Goal: Find specific page/section: Find specific page/section

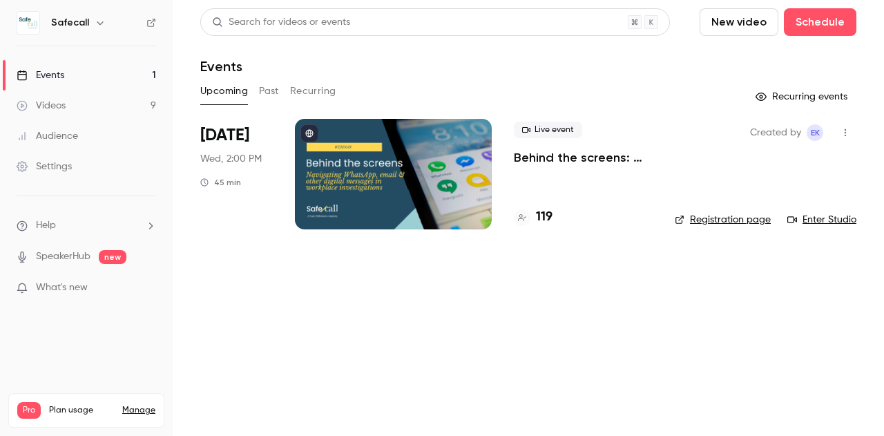
click at [549, 215] on h4 "119" at bounding box center [544, 217] width 17 height 19
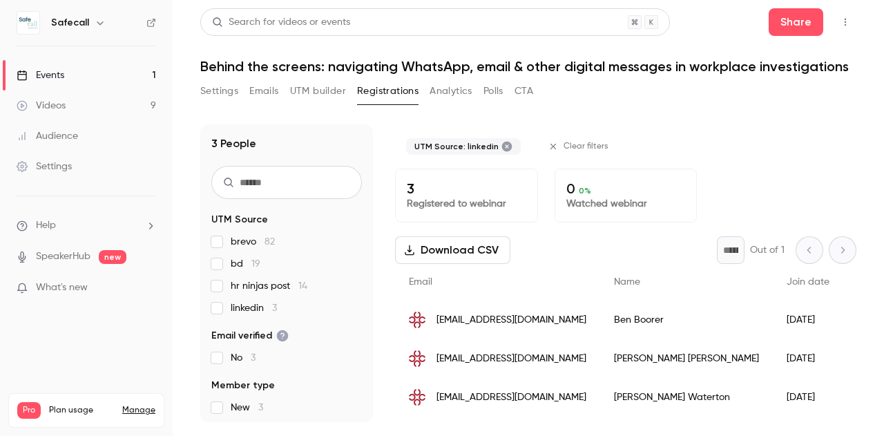
click at [222, 307] on label "linkedin 3" at bounding box center [286, 308] width 151 height 14
